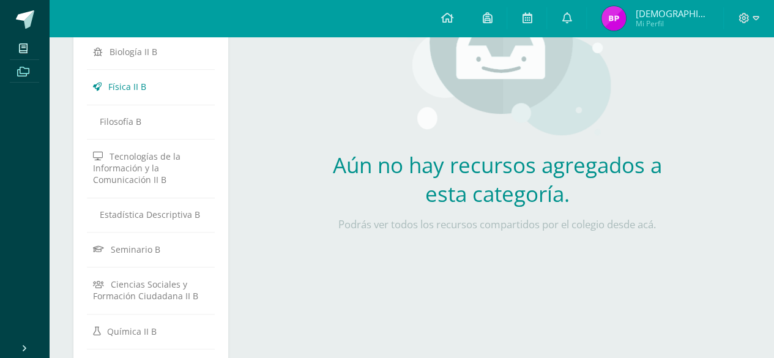
scroll to position [223, 0]
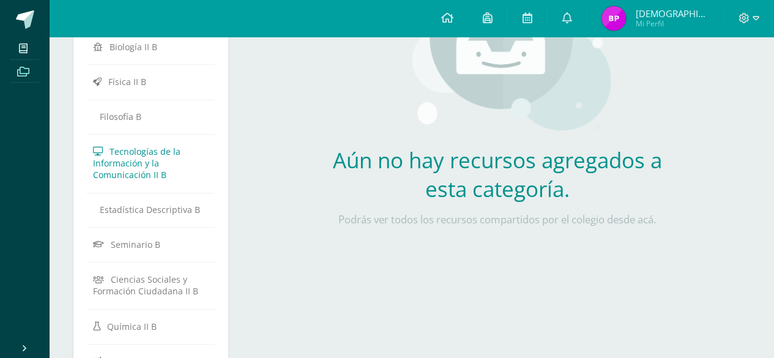
click at [152, 153] on span "Tecnologías de la Información y la Comunicación II B" at bounding box center [137, 163] width 88 height 35
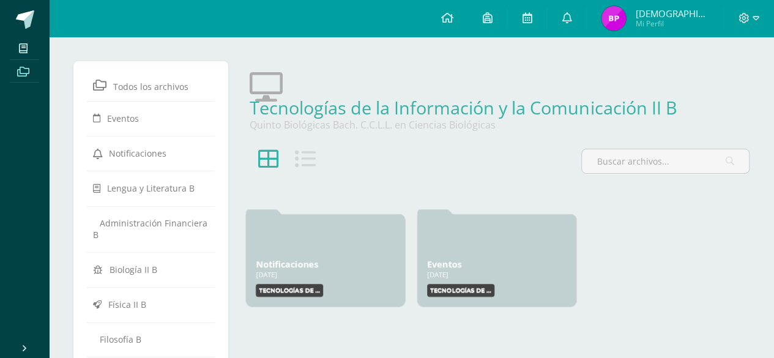
click at [315, 170] on link at bounding box center [305, 166] width 21 height 35
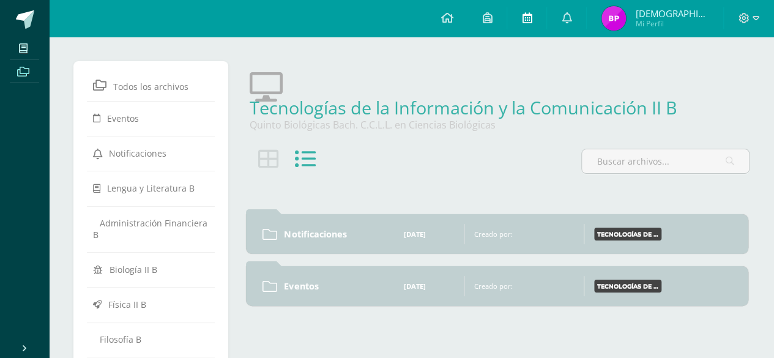
click at [532, 20] on icon at bounding box center [527, 17] width 10 height 11
click at [492, 12] on span at bounding box center [487, 18] width 10 height 13
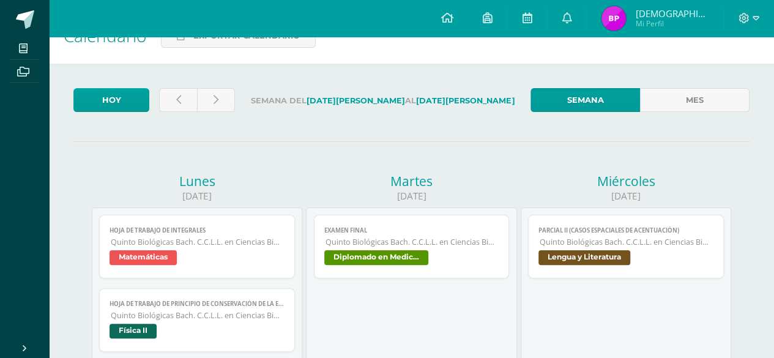
scroll to position [23, 0]
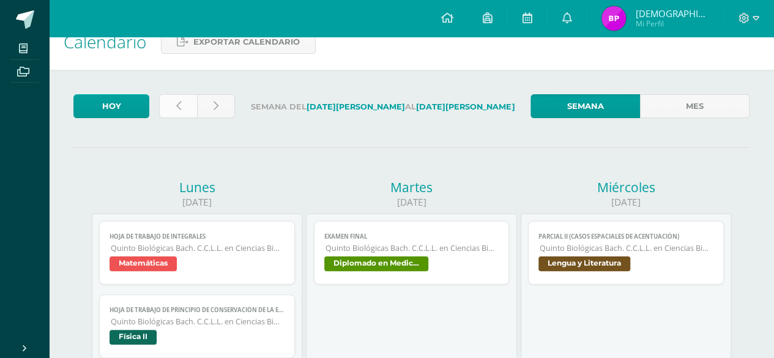
click at [179, 101] on icon at bounding box center [178, 106] width 5 height 10
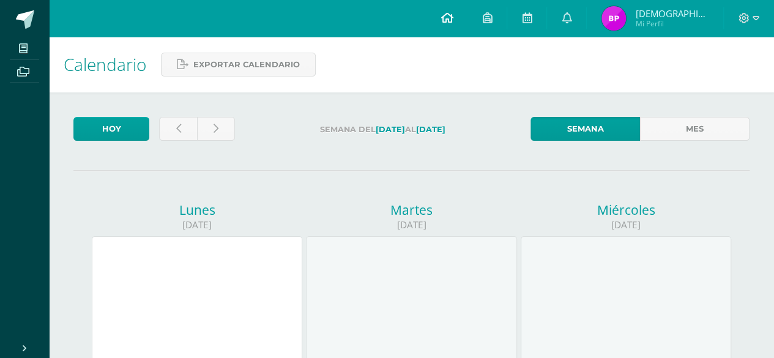
click at [457, 10] on link at bounding box center [447, 18] width 42 height 37
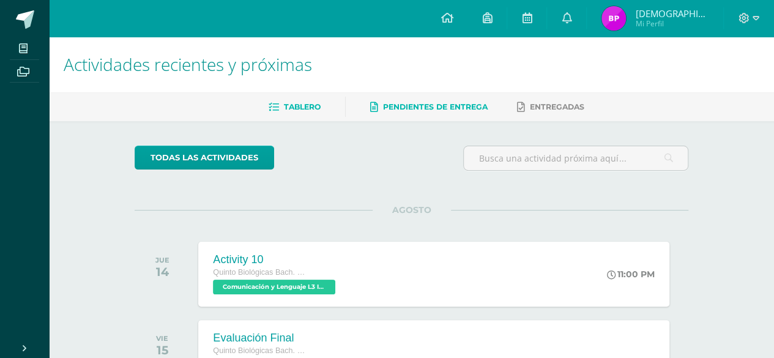
click at [427, 109] on span "Pendientes de entrega" at bounding box center [435, 106] width 105 height 9
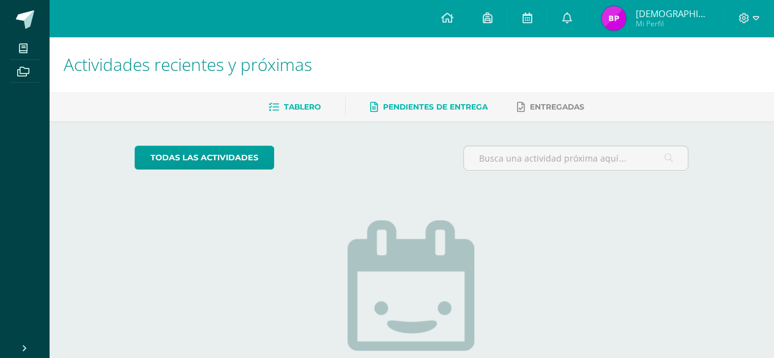
click at [310, 113] on link "Tablero" at bounding box center [295, 107] width 52 height 20
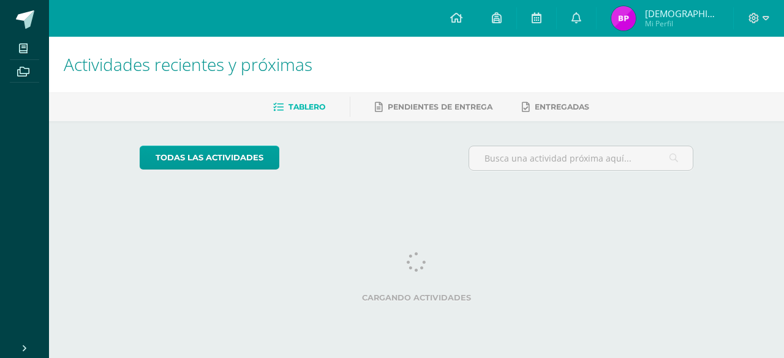
click at [293, 103] on span "Tablero" at bounding box center [306, 106] width 37 height 9
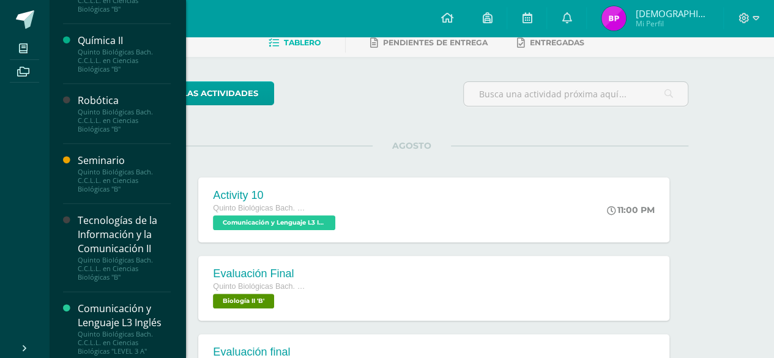
scroll to position [607, 0]
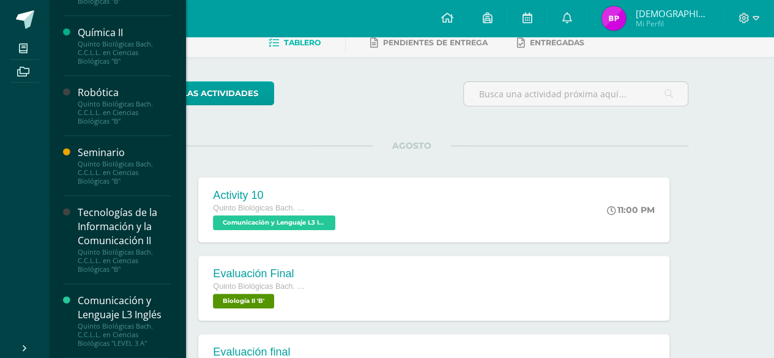
click at [122, 245] on div "Tecnologías de la Información y la Comunicación II" at bounding box center [124, 227] width 93 height 42
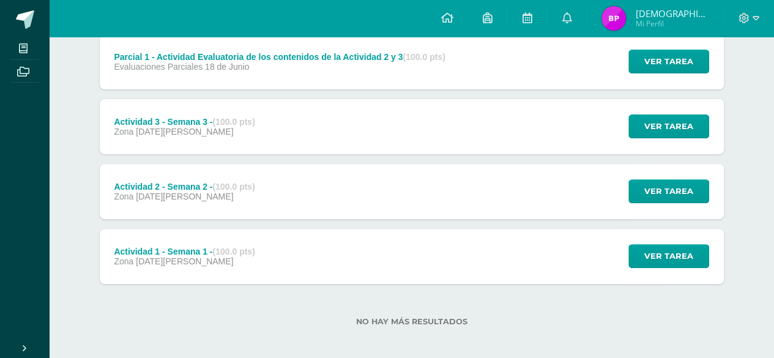
scroll to position [178, 0]
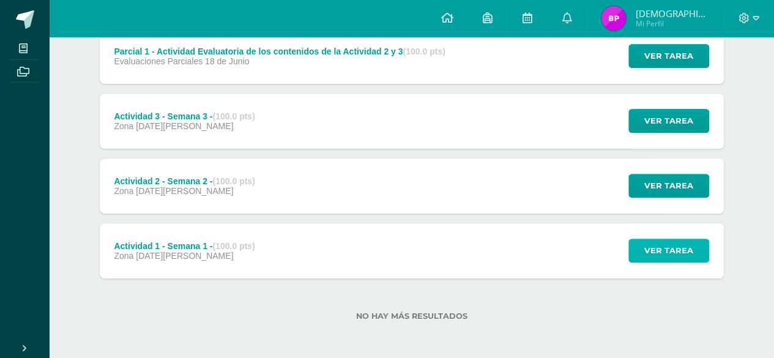
click at [666, 252] on span "Ver tarea" at bounding box center [669, 250] width 49 height 23
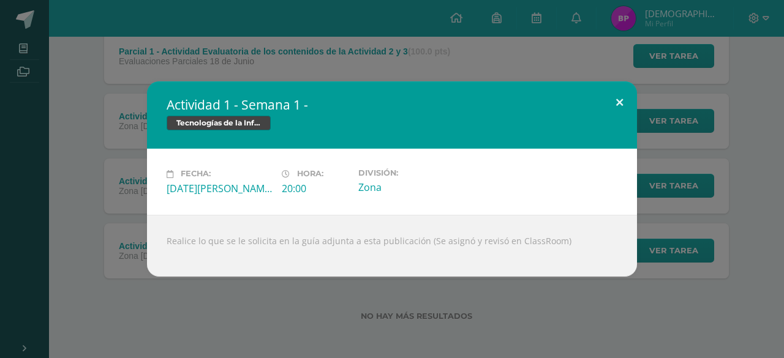
click at [626, 104] on button at bounding box center [619, 102] width 35 height 42
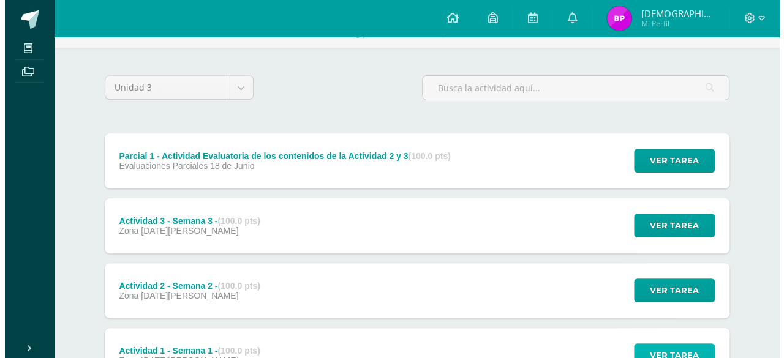
scroll to position [75, 0]
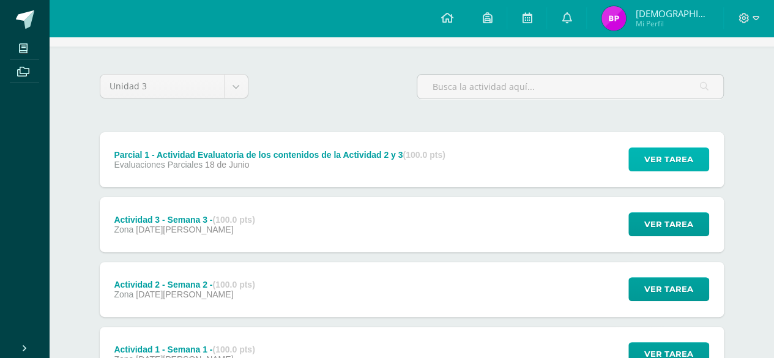
click at [649, 152] on span "Ver tarea" at bounding box center [669, 159] width 49 height 23
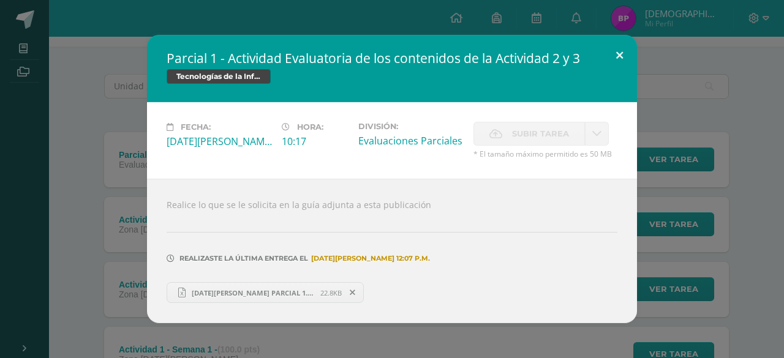
click at [618, 57] on button at bounding box center [619, 56] width 35 height 42
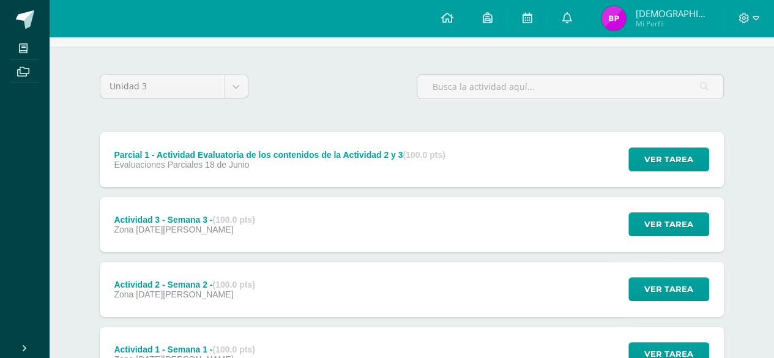
click at [648, 238] on div "Ver tarea" at bounding box center [667, 224] width 114 height 55
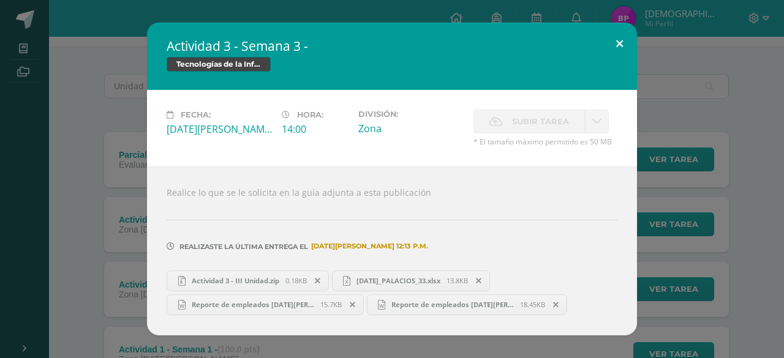
click at [625, 36] on button at bounding box center [619, 44] width 35 height 42
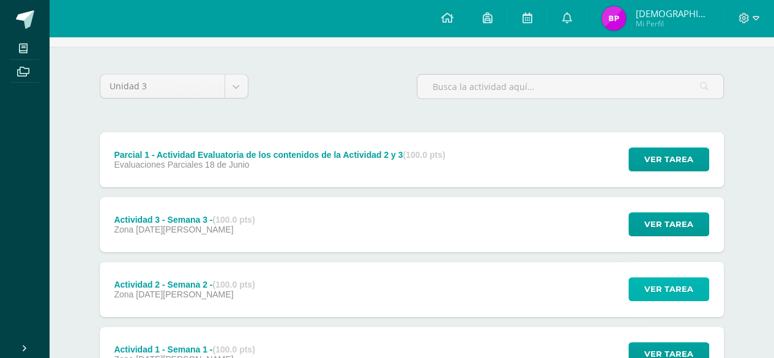
click at [660, 285] on span "Ver tarea" at bounding box center [669, 289] width 49 height 23
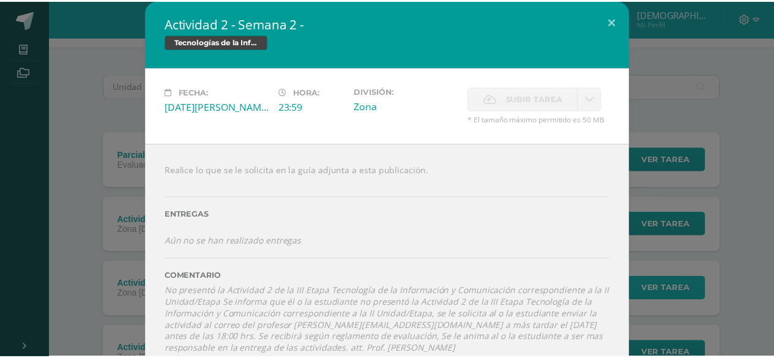
scroll to position [15, 0]
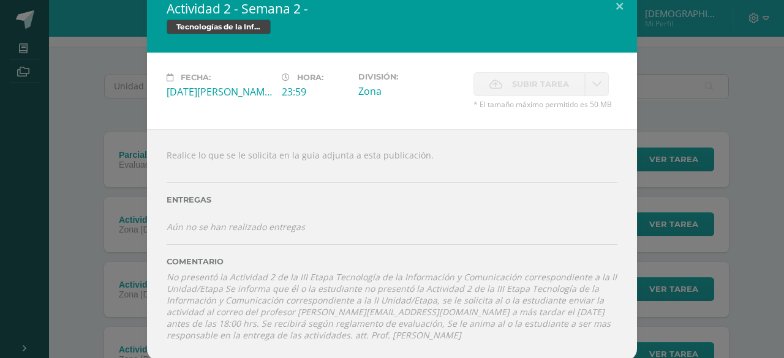
click at [324, 151] on div "Realice lo que se le solicita en la guía adjunta a esta publicación. Entregas A…" at bounding box center [392, 245] width 490 height 232
click at [214, 12] on h2 "Actividad 2 - Semana 2 -" at bounding box center [392, 8] width 451 height 17
click at [618, 4] on button at bounding box center [619, 6] width 35 height 42
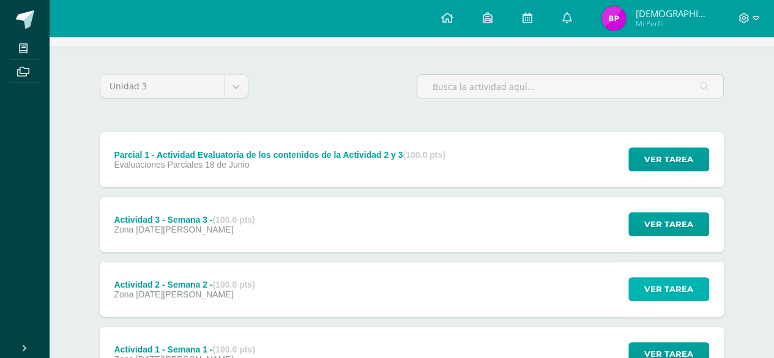
scroll to position [178, 0]
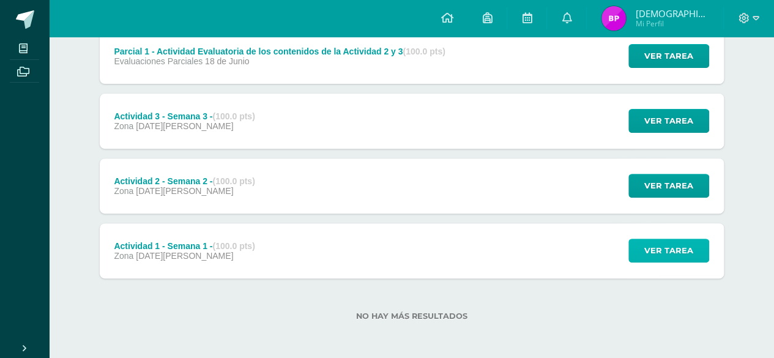
click at [666, 241] on span "Ver tarea" at bounding box center [669, 250] width 49 height 23
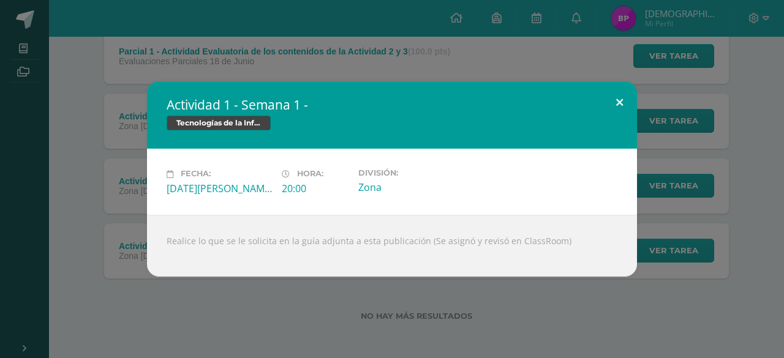
click at [630, 99] on button at bounding box center [619, 102] width 35 height 42
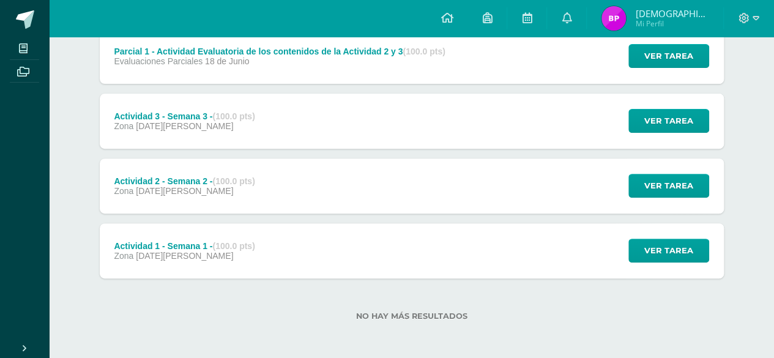
click at [47, 186] on ul "Mis cursos Archivos" at bounding box center [24, 185] width 49 height 297
click at [12, 237] on ul "Mis cursos Archivos" at bounding box center [24, 185] width 49 height 297
click at [667, 110] on span "Ver tarea" at bounding box center [669, 121] width 49 height 23
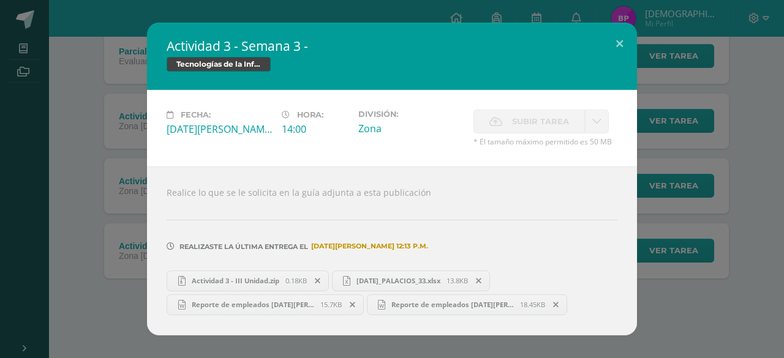
click at [684, 89] on div "Actividad 3 - Semana 3 - Tecnologías de la Información y la Comunicación II Fec…" at bounding box center [392, 179] width 774 height 312
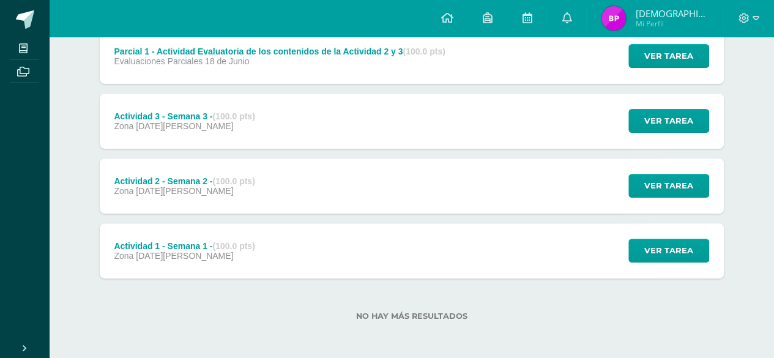
click at [654, 81] on div "Ver tarea" at bounding box center [667, 56] width 114 height 55
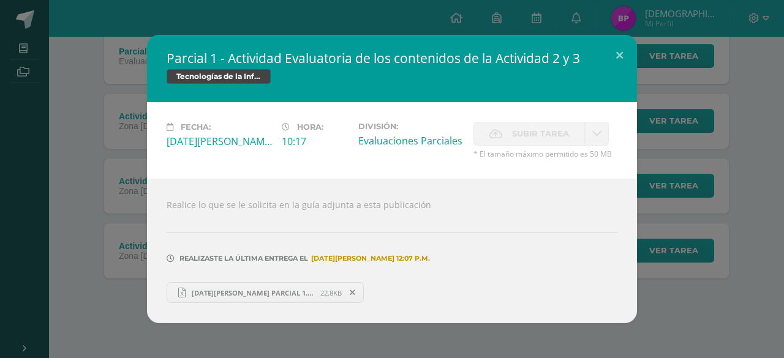
click at [667, 100] on div "Parcial 1 - Actividad Evaluatoria de los contenidos de la Actividad 2 y 3 Tecno…" at bounding box center [392, 179] width 774 height 288
click at [664, 100] on div "Parcial 1 - Actividad Evaluatoria de los contenidos de la Actividad 2 y 3 Tecno…" at bounding box center [392, 179] width 774 height 288
